Goal: Entertainment & Leisure: Browse casually

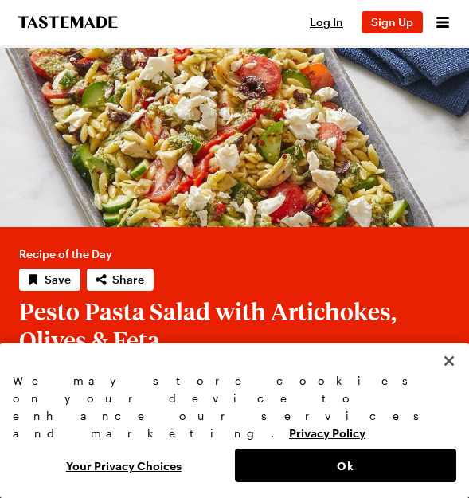
click at [232, 446] on link "Pesto Pasta Salad with Artichokes, Olives & Feta" at bounding box center [234, 446] width 469 height 0
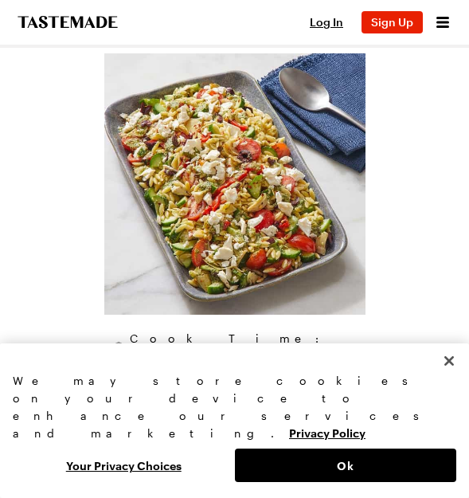
scroll to position [478, 0]
